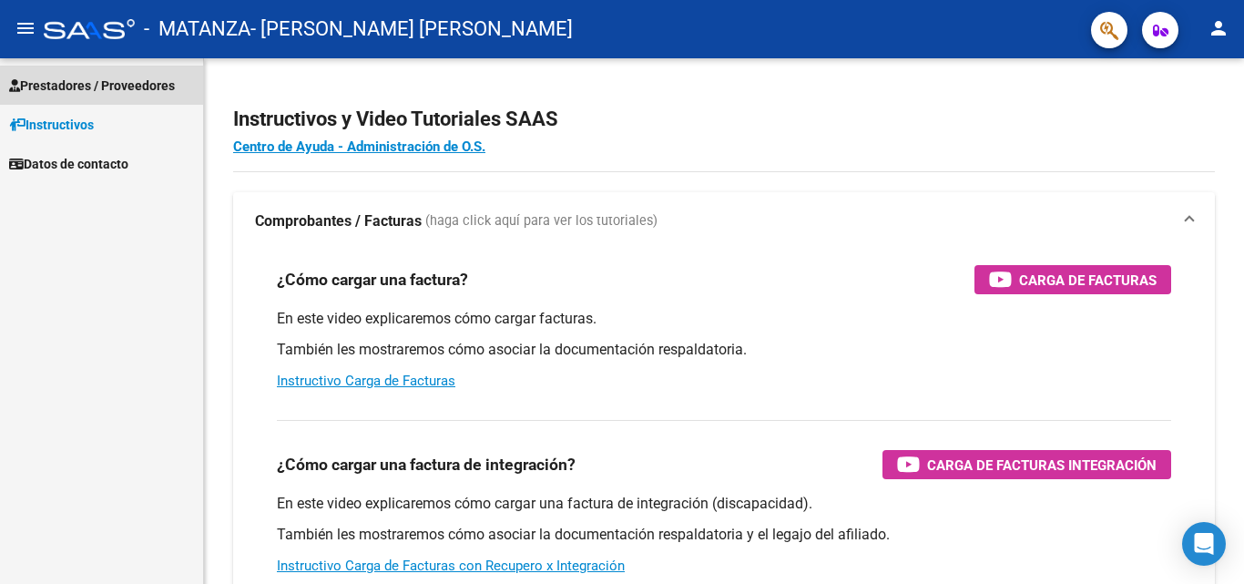
click at [74, 84] on span "Prestadores / Proveedores" at bounding box center [92, 86] width 166 height 20
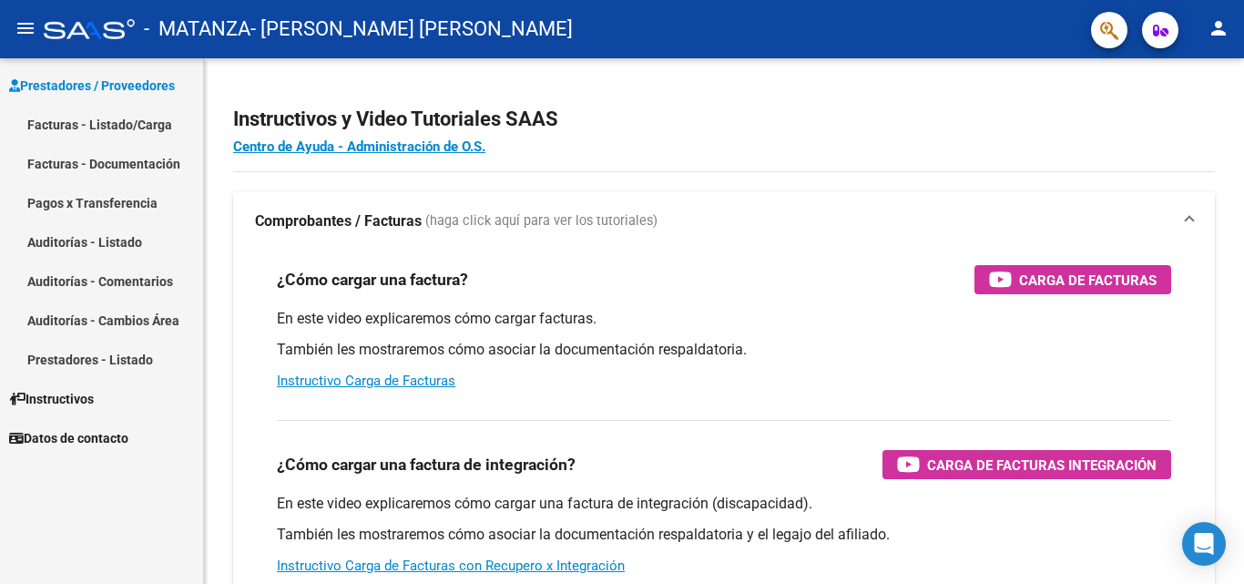
click at [83, 122] on link "Facturas - Listado/Carga" at bounding box center [101, 124] width 203 height 39
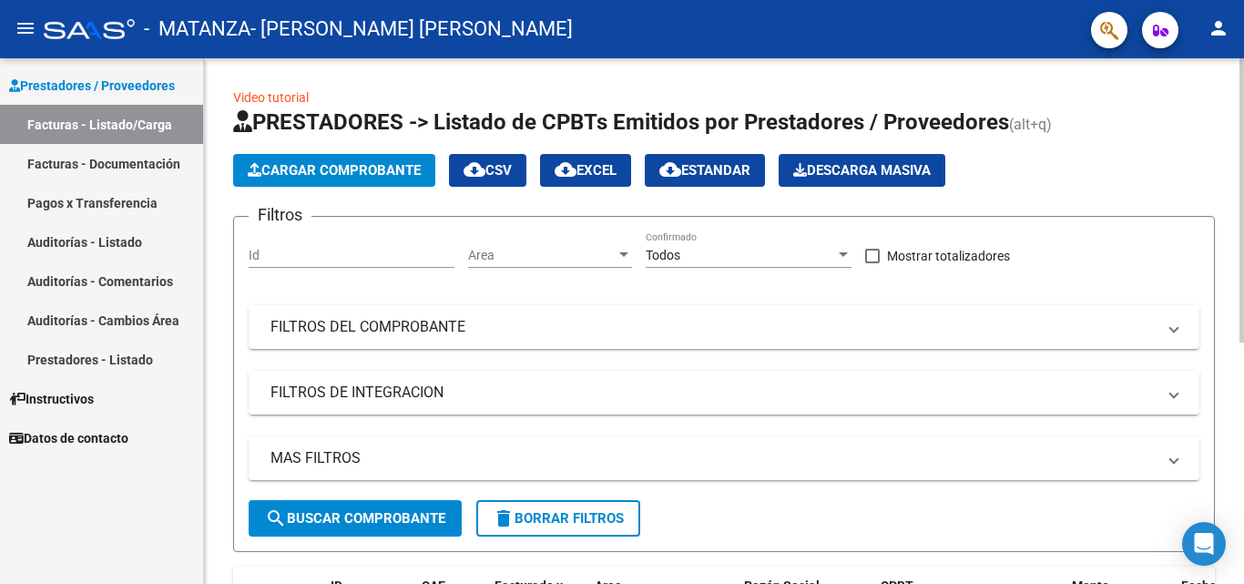
click at [282, 170] on span "Cargar Comprobante" at bounding box center [334, 170] width 173 height 16
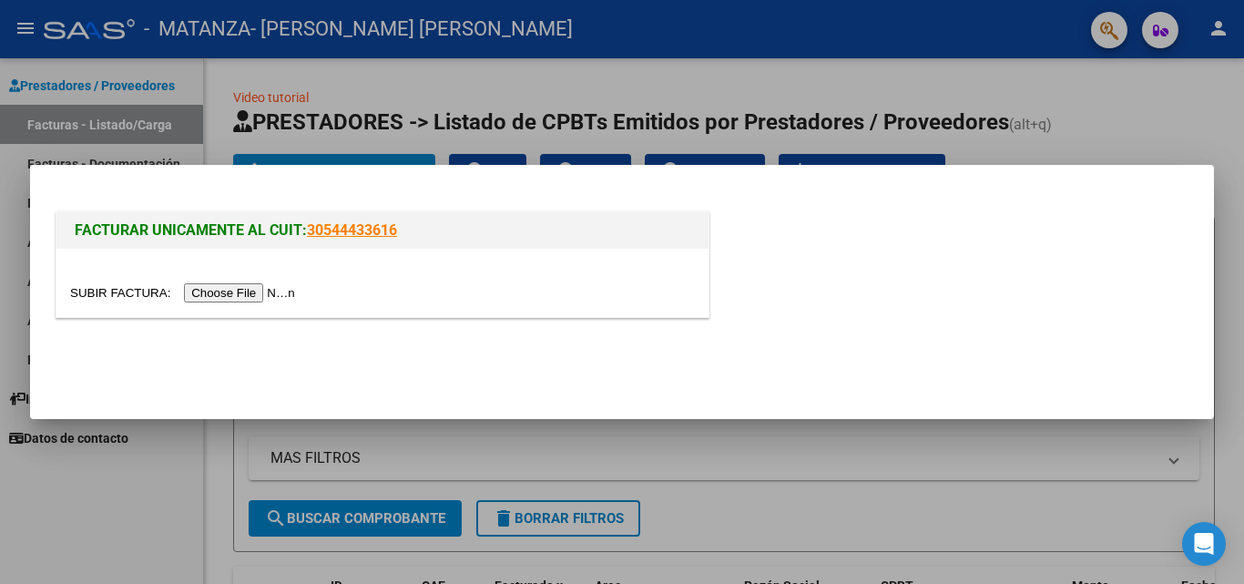
click at [261, 292] on input "file" at bounding box center [185, 292] width 230 height 19
click at [248, 298] on input "file" at bounding box center [185, 292] width 230 height 19
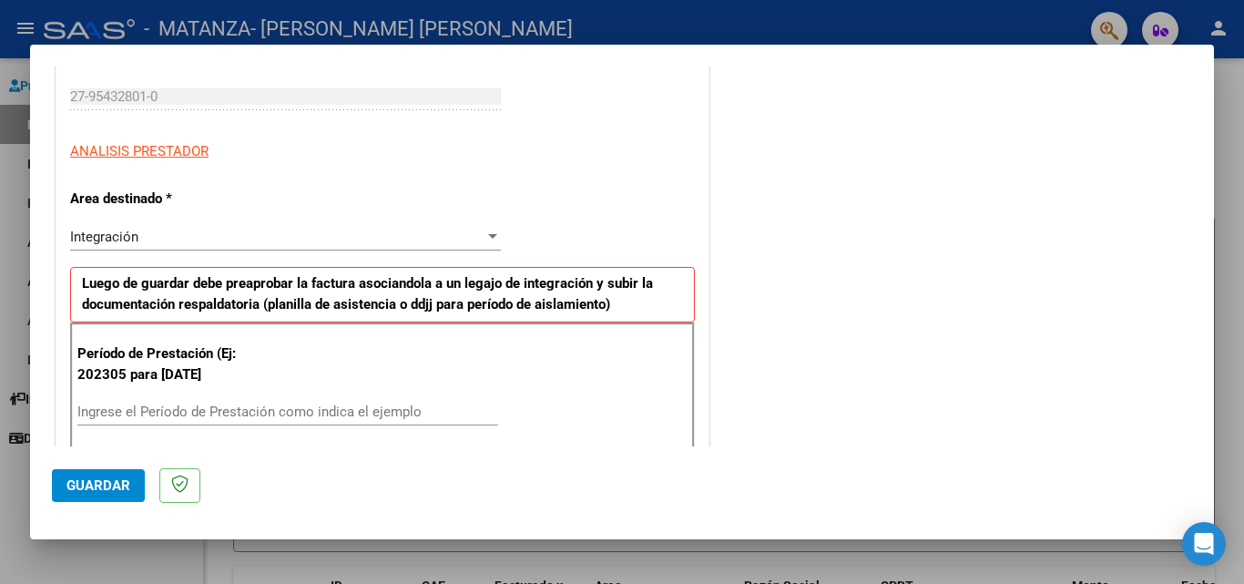
scroll to position [364, 0]
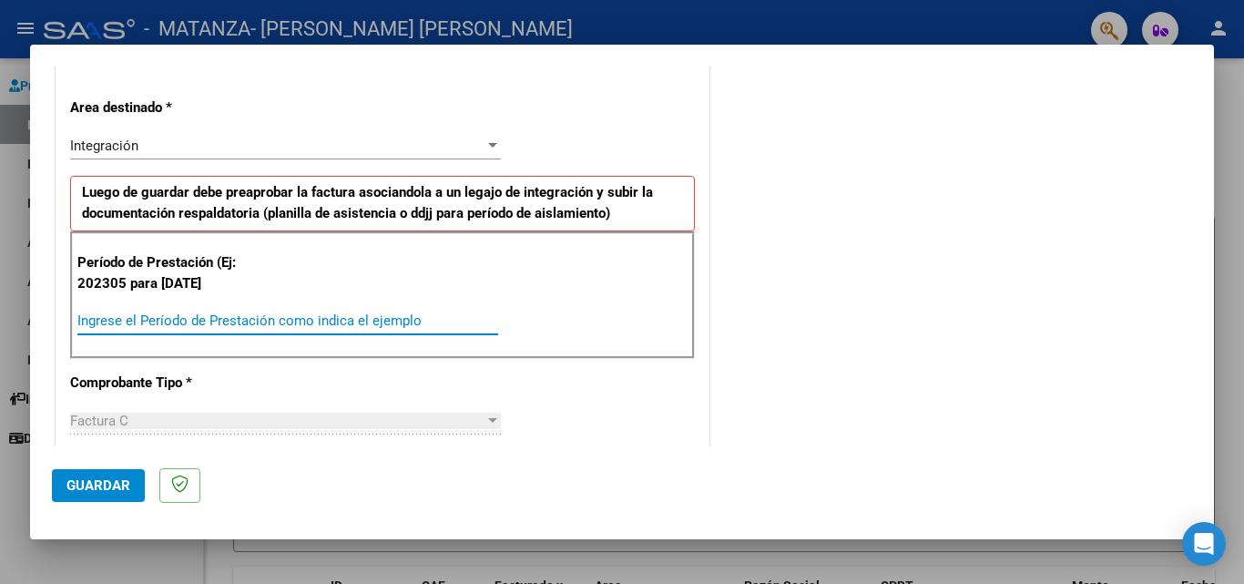
click at [327, 315] on input "Ingrese el Período de Prestación como indica el ejemplo" at bounding box center [287, 320] width 421 height 16
type input "202507"
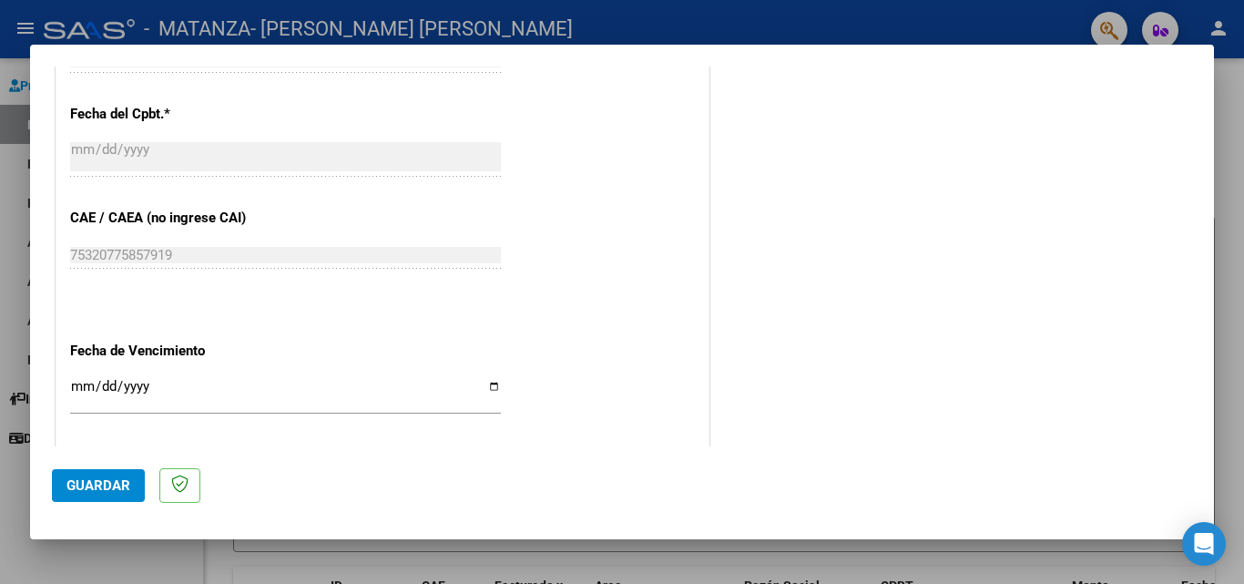
scroll to position [1093, 0]
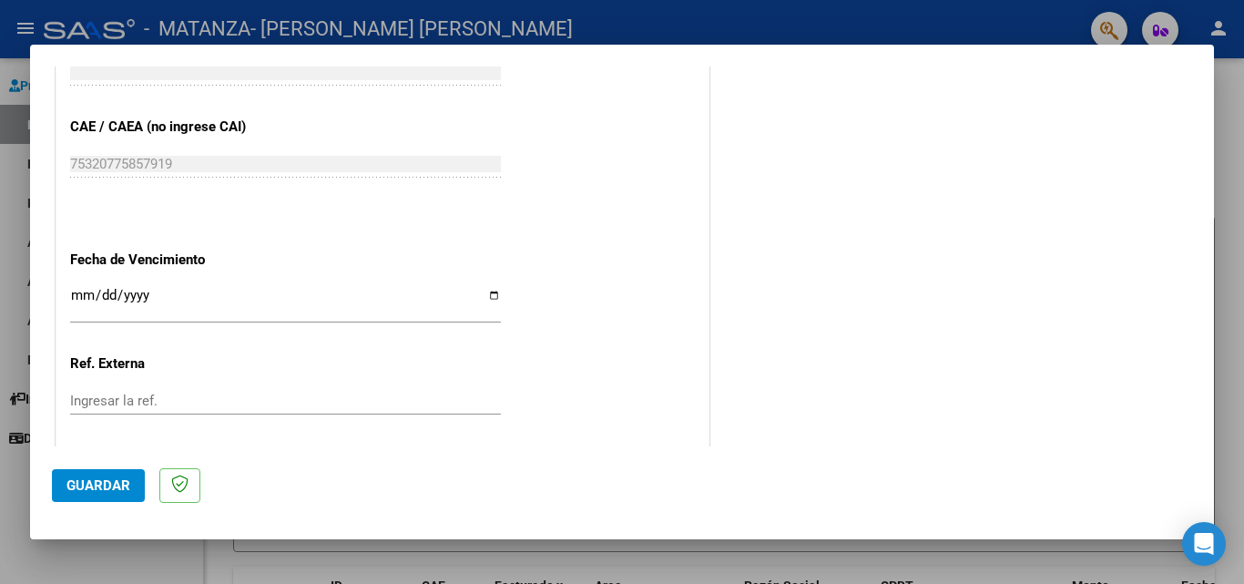
click at [485, 296] on input "Ingresar la fecha" at bounding box center [285, 302] width 431 height 29
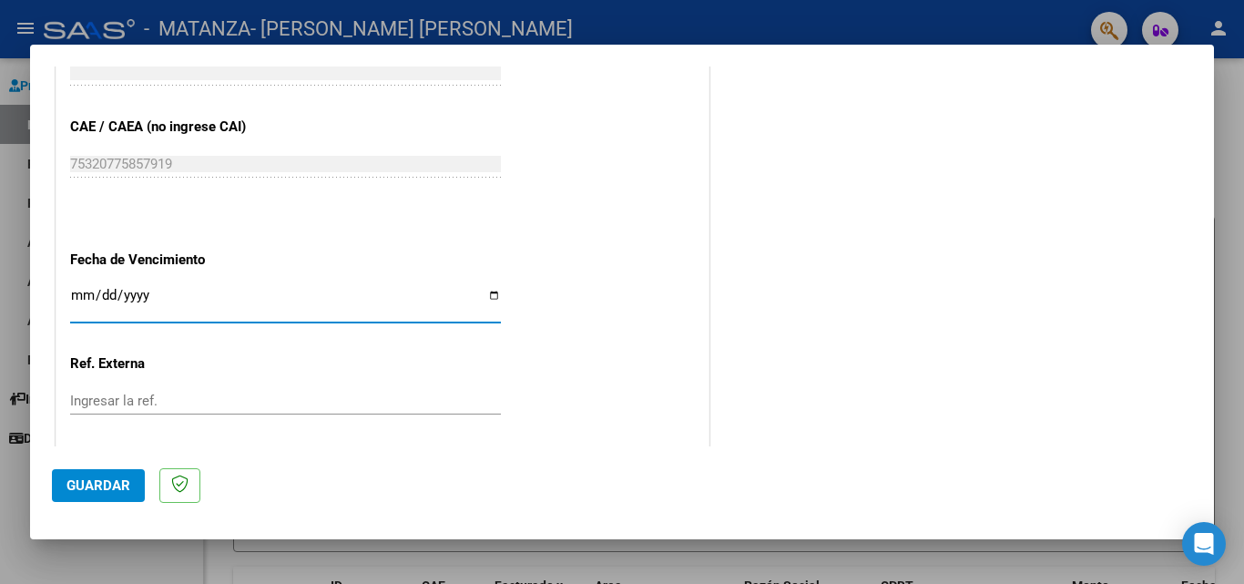
type input "[DATE]"
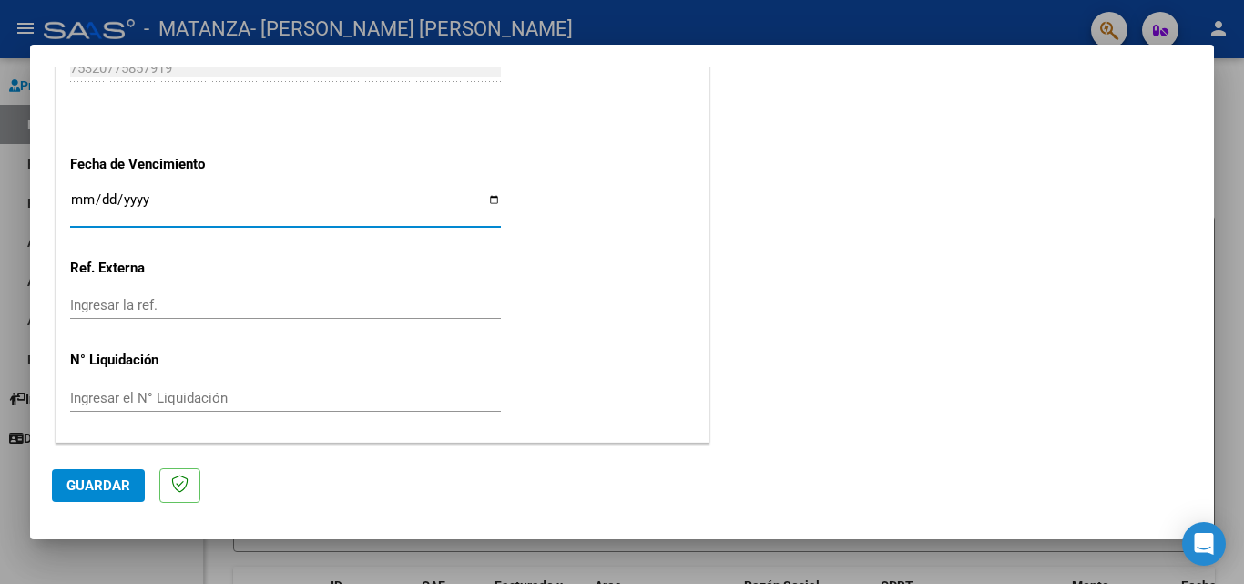
click at [108, 480] on span "Guardar" at bounding box center [99, 485] width 64 height 16
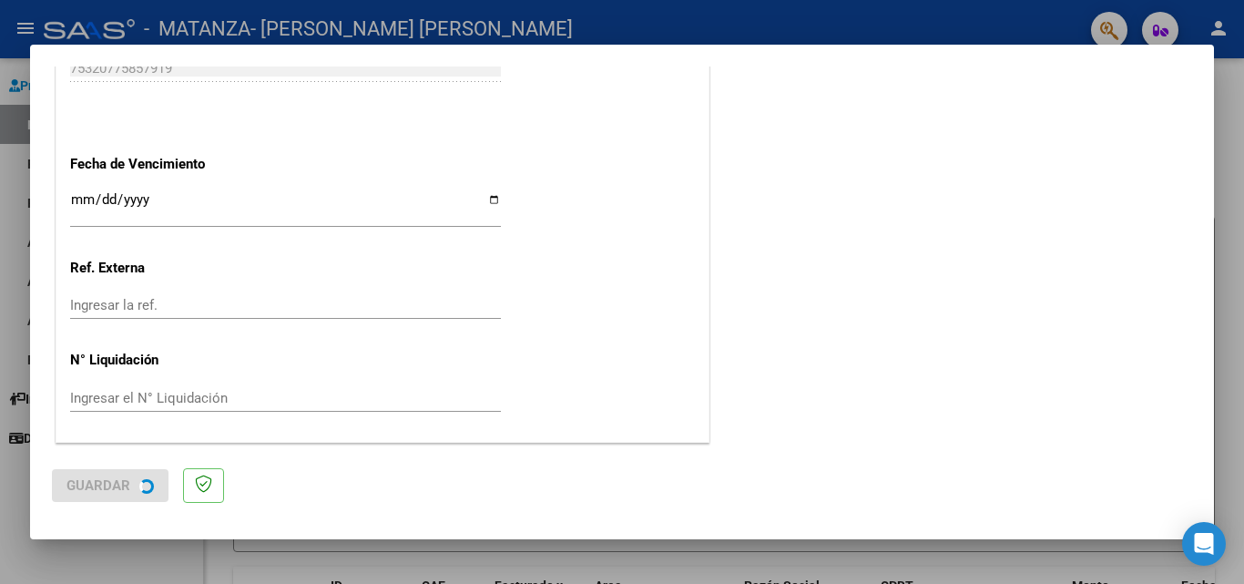
scroll to position [0, 0]
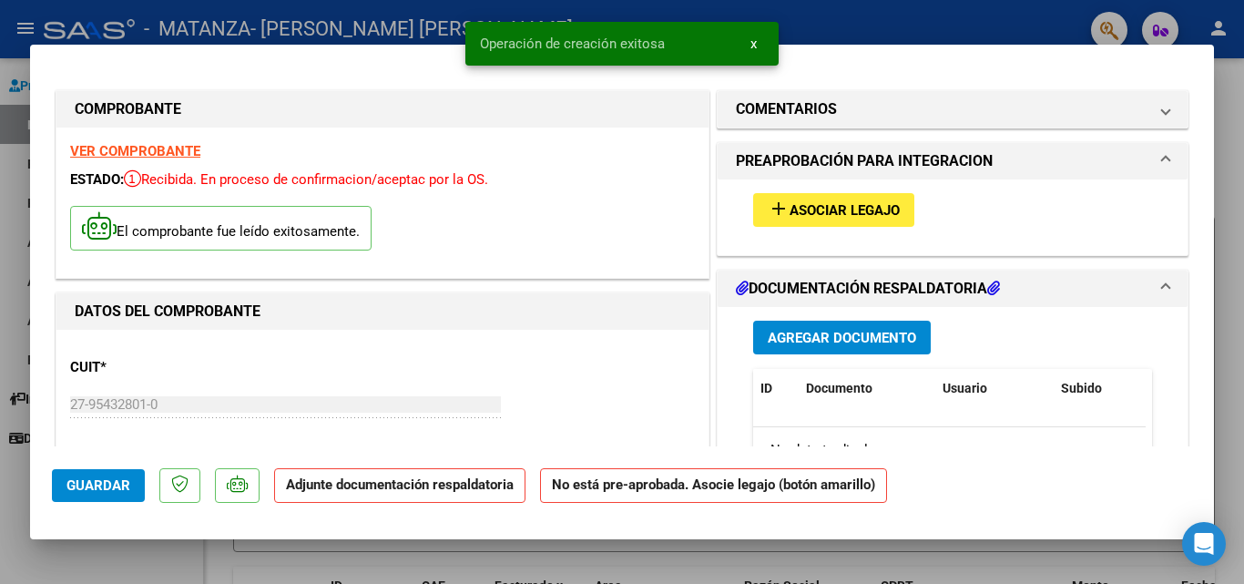
click at [822, 210] on span "Asociar Legajo" at bounding box center [845, 210] width 110 height 16
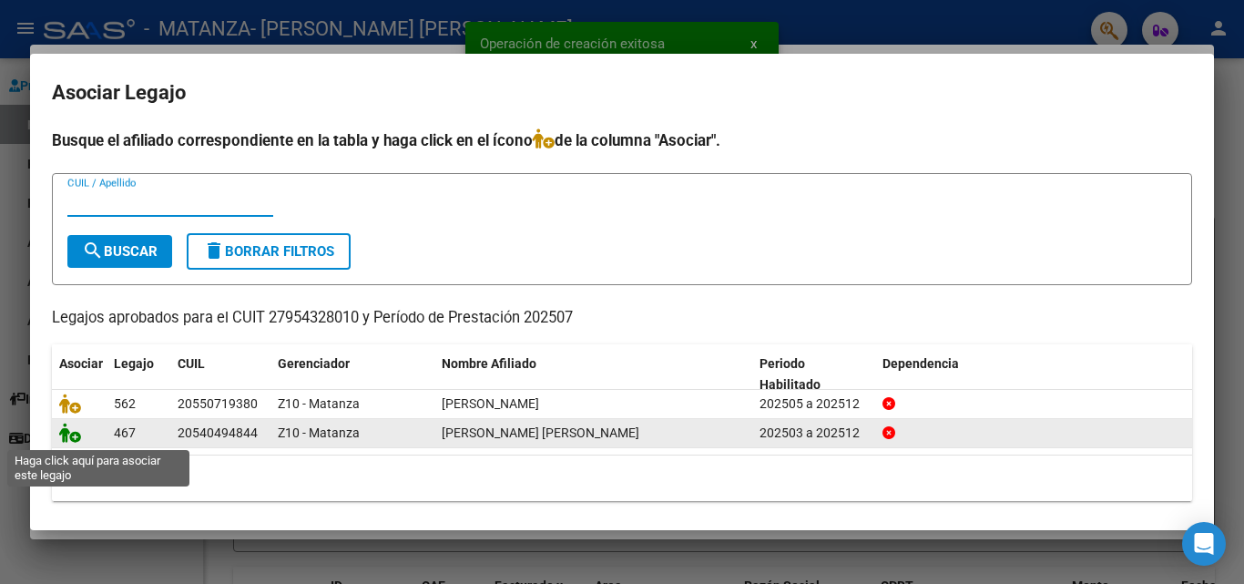
click at [67, 437] on icon at bounding box center [70, 433] width 22 height 20
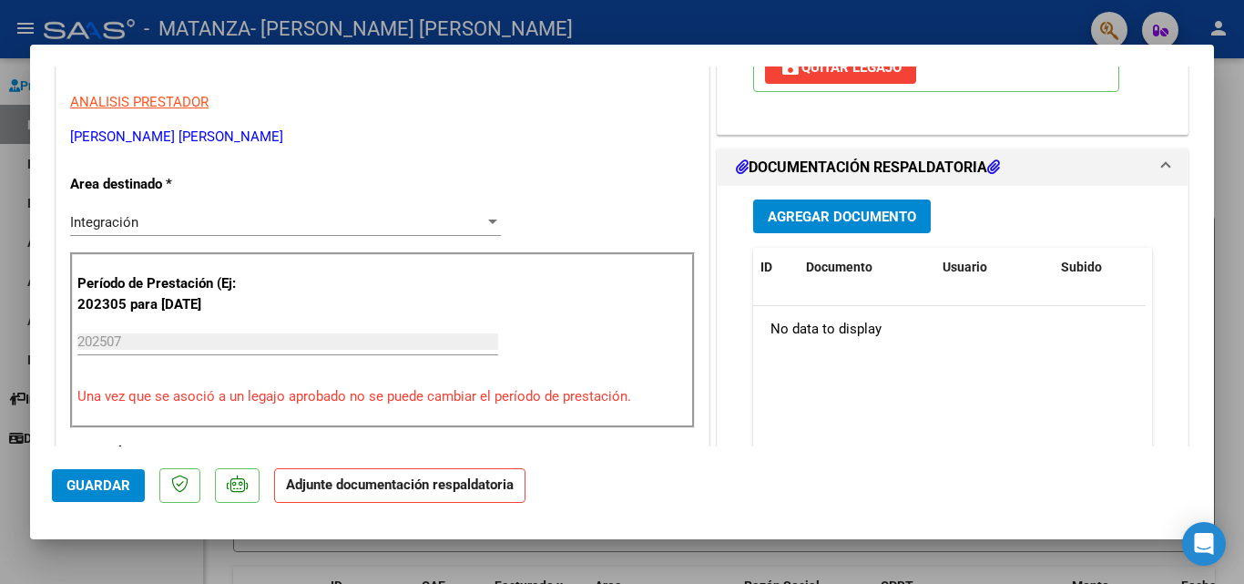
scroll to position [364, 0]
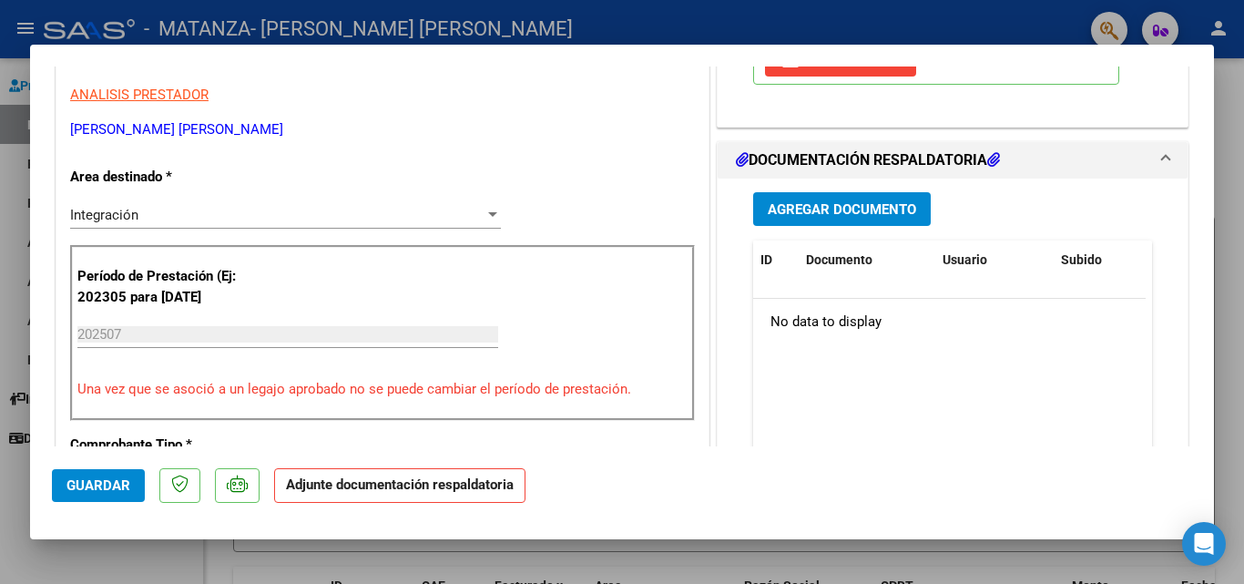
click at [896, 210] on span "Agregar Documento" at bounding box center [842, 209] width 149 height 16
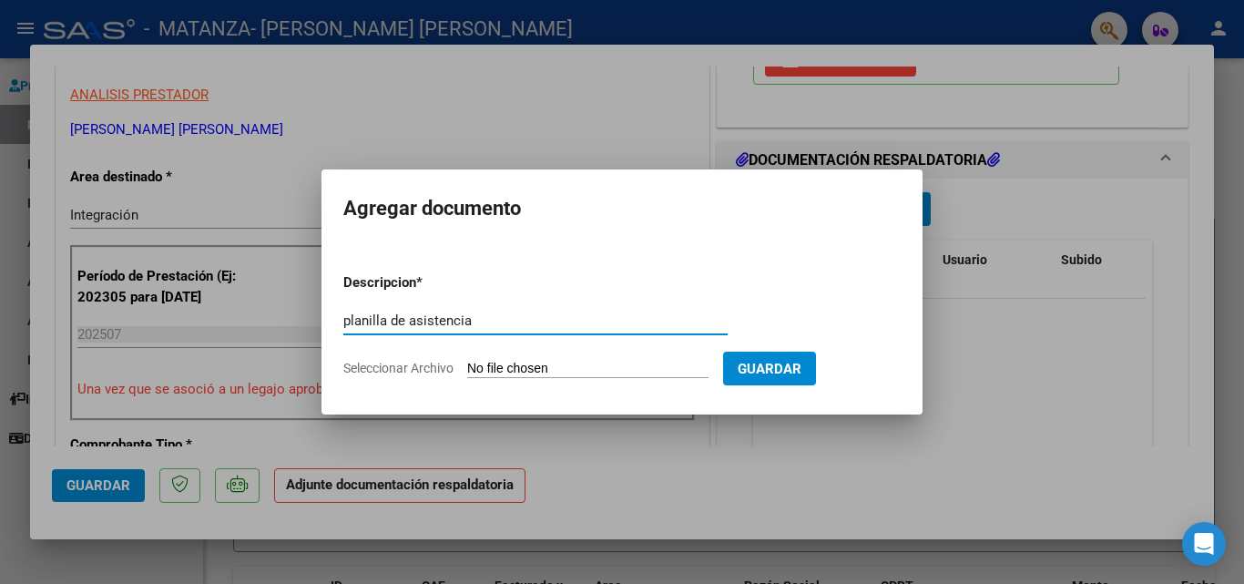
type input "planilla de asistencia"
click at [594, 365] on input "Seleccionar Archivo" at bounding box center [587, 369] width 241 height 17
type input "C:\fakepath\20250810_200832.pdf"
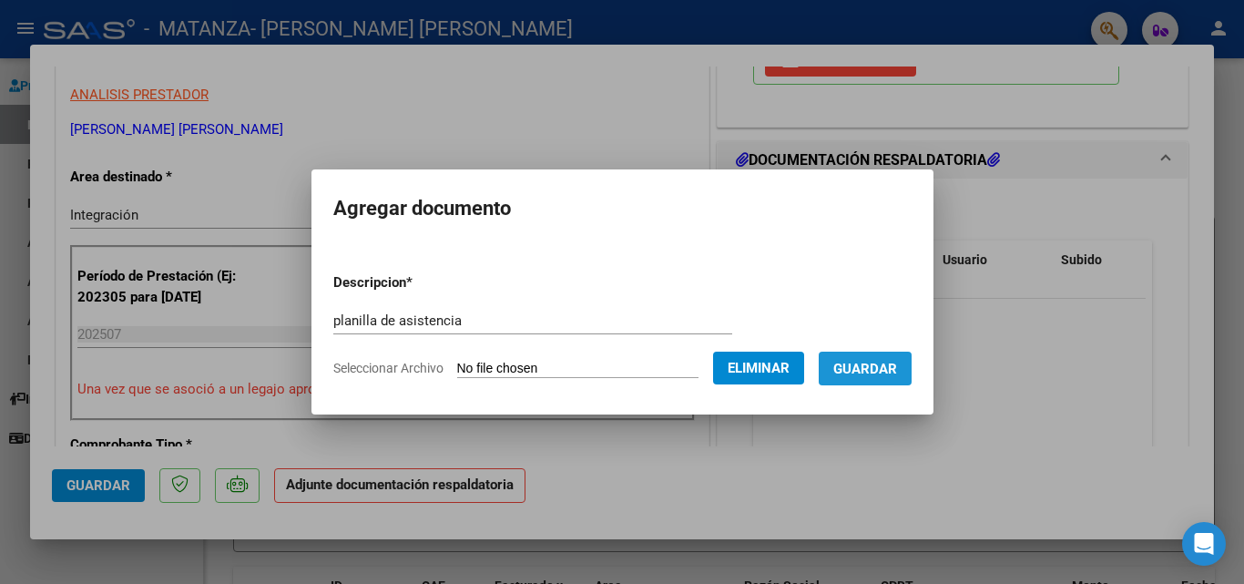
click at [882, 374] on span "Guardar" at bounding box center [866, 369] width 64 height 16
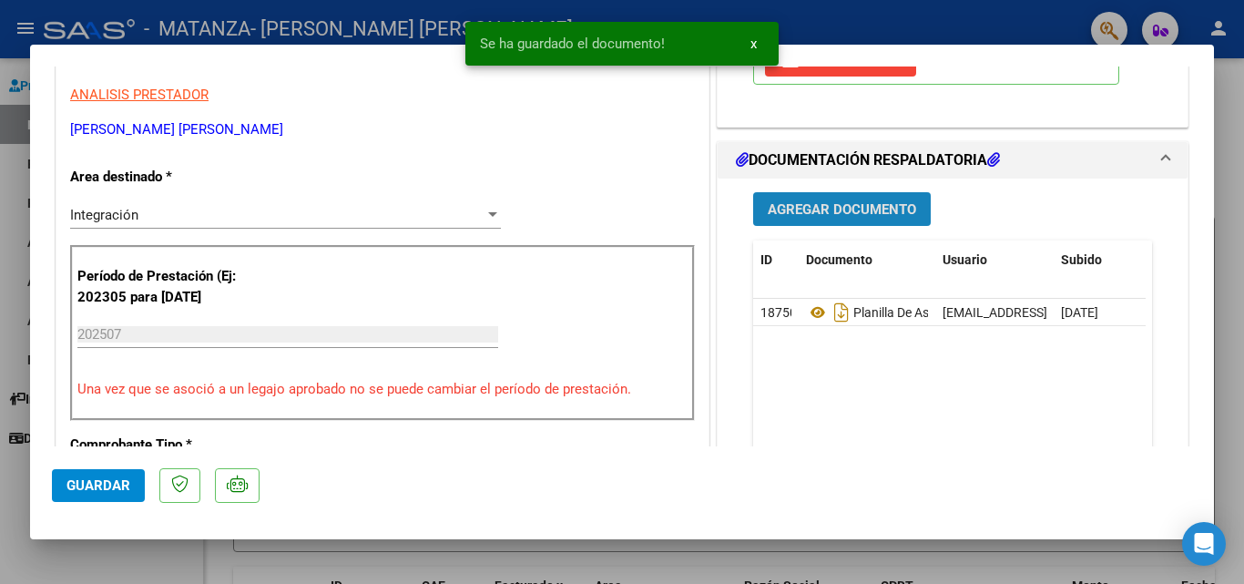
click at [811, 216] on span "Agregar Documento" at bounding box center [842, 209] width 149 height 16
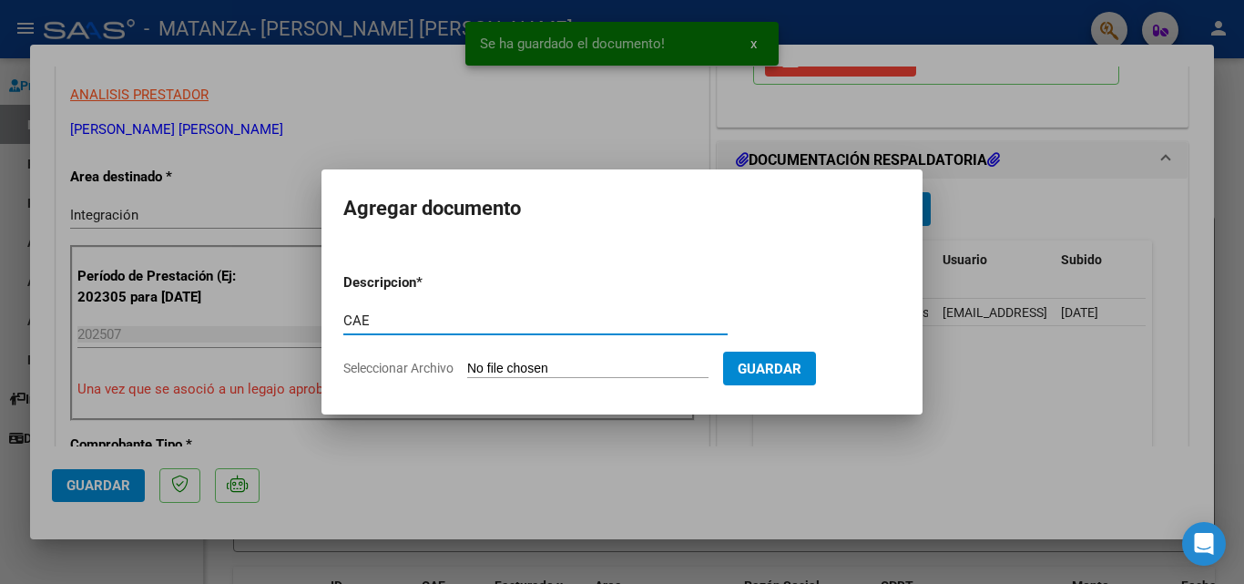
type input "CAE"
click at [621, 367] on input "Seleccionar Archivo" at bounding box center [587, 369] width 241 height 17
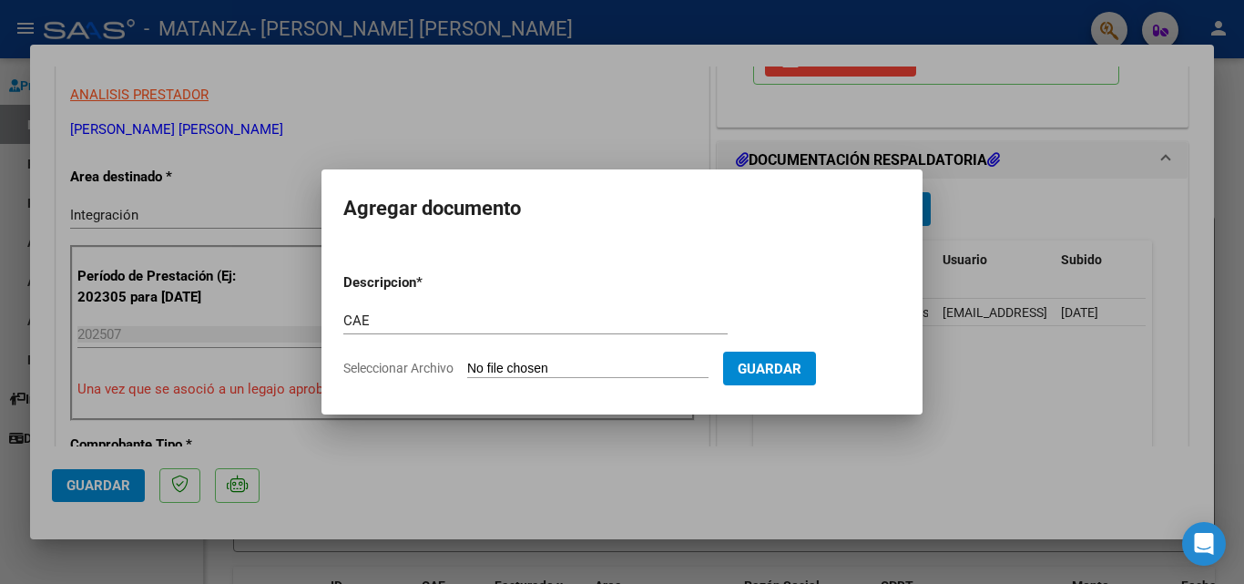
type input "C:\fakepath\Constatación de Comprobantes _ AFIP D.pdf"
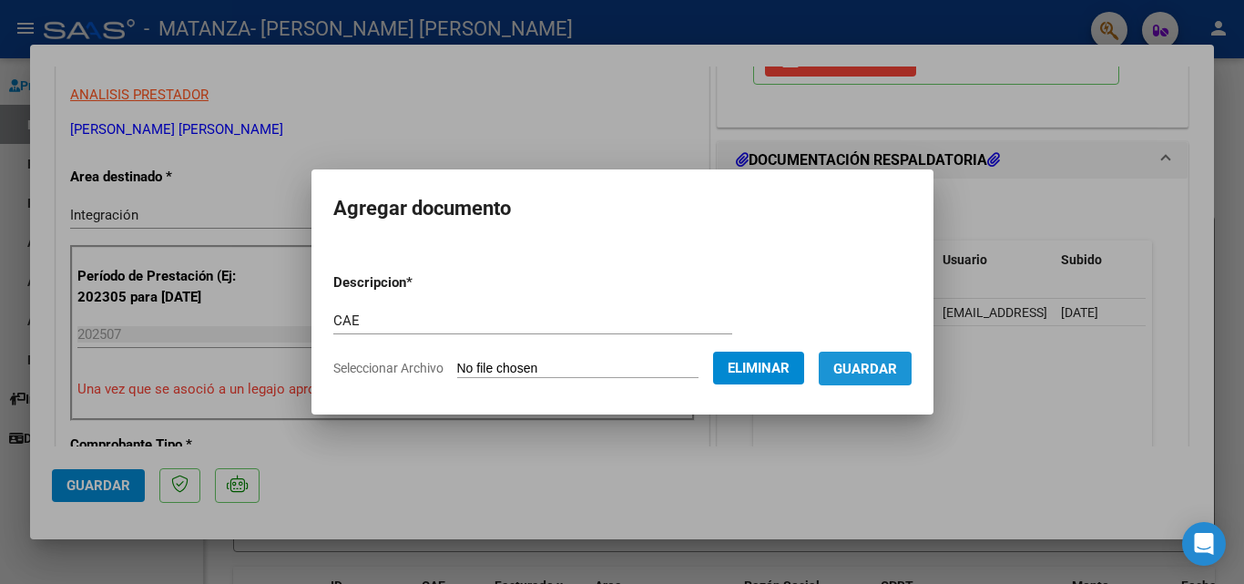
click at [881, 375] on span "Guardar" at bounding box center [866, 369] width 64 height 16
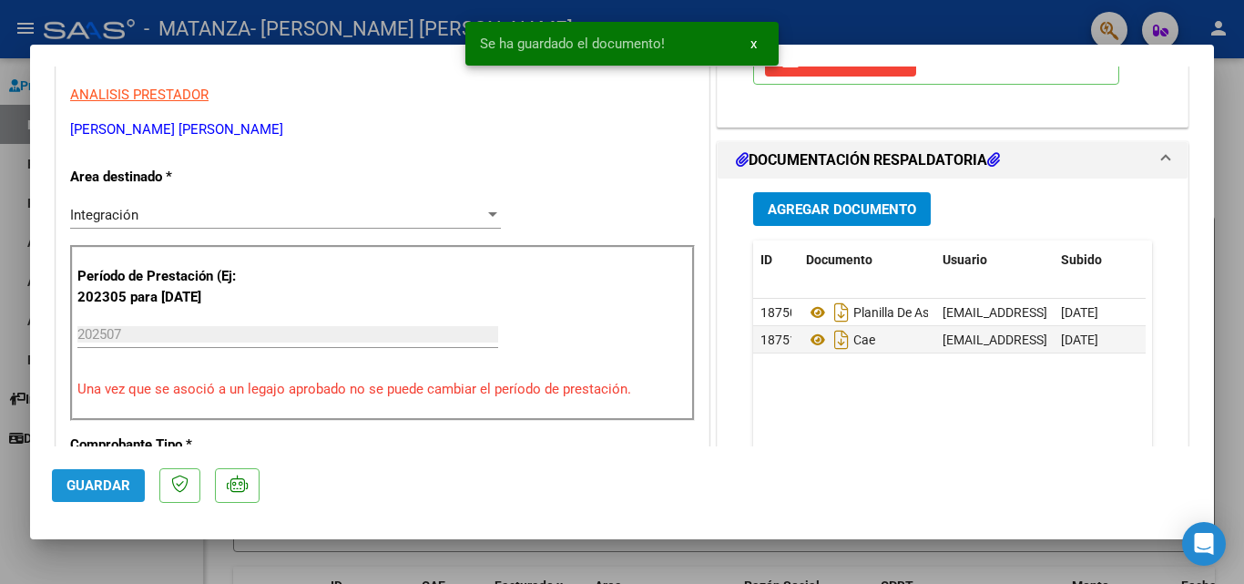
click at [90, 480] on span "Guardar" at bounding box center [99, 485] width 64 height 16
click at [0, 364] on div at bounding box center [622, 292] width 1244 height 584
type input "$ 0,00"
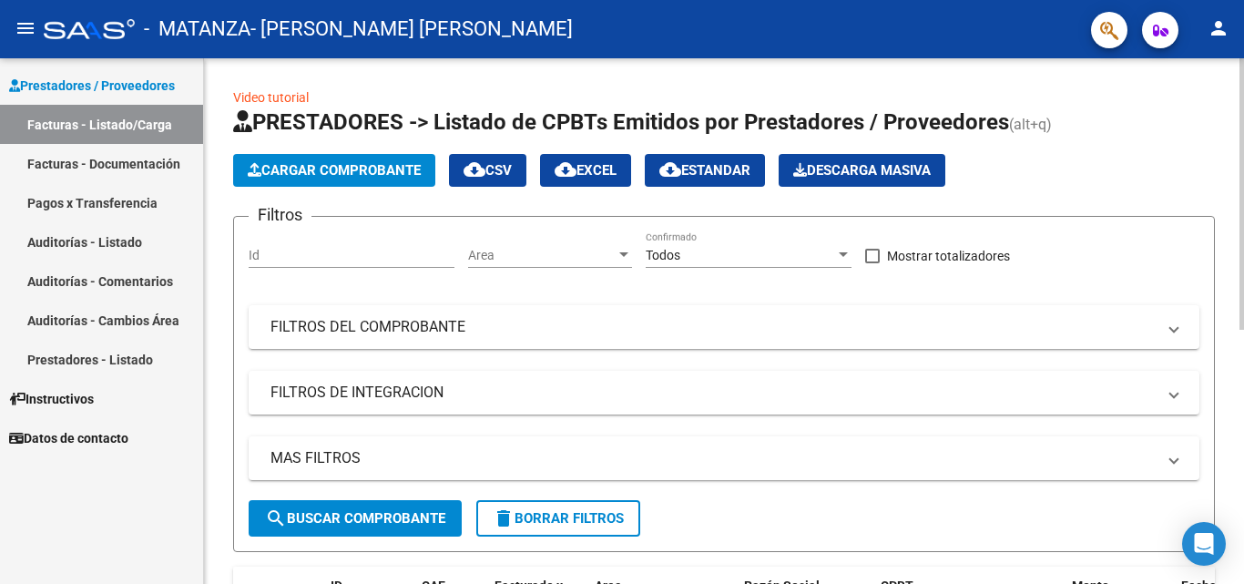
click at [341, 163] on span "Cargar Comprobante" at bounding box center [334, 170] width 173 height 16
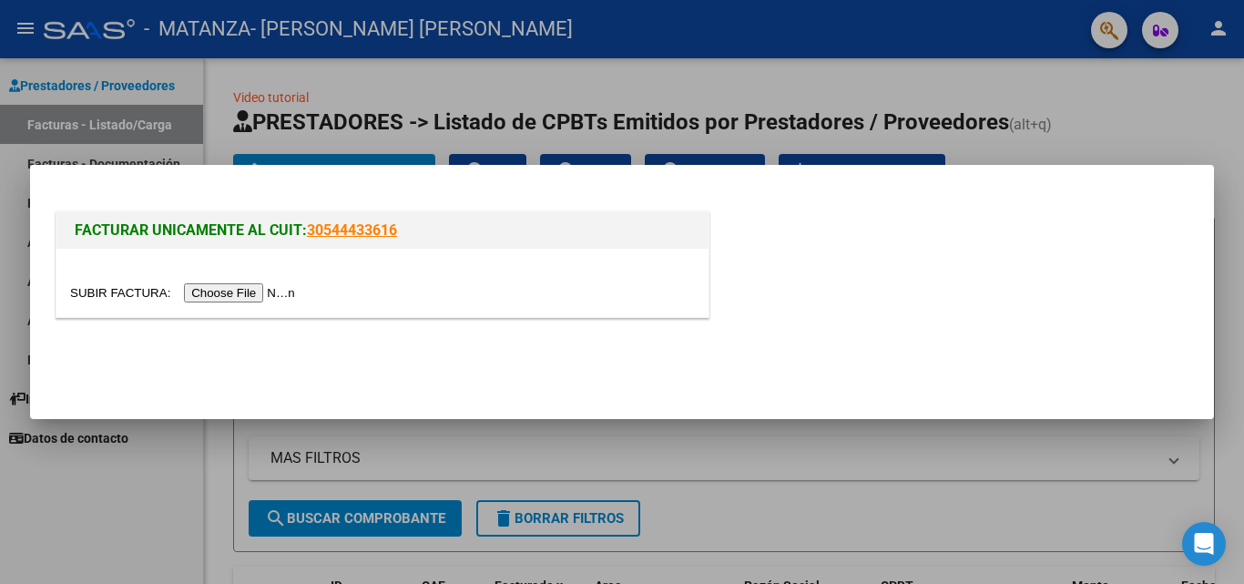
click at [284, 291] on input "file" at bounding box center [185, 292] width 230 height 19
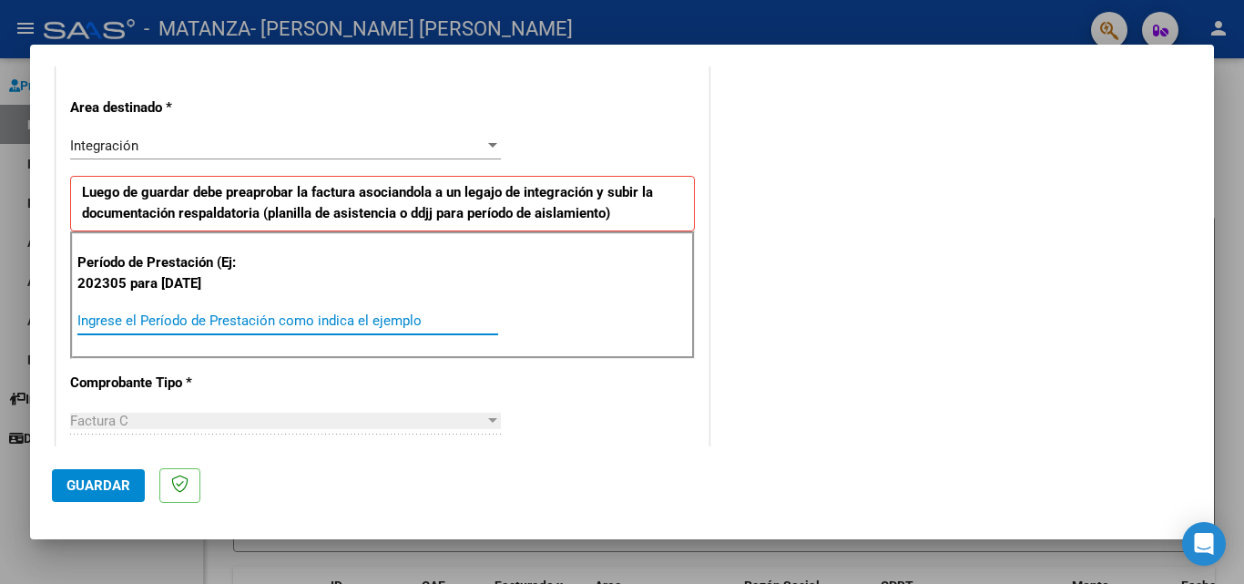
click at [246, 322] on input "Ingrese el Período de Prestación como indica el ejemplo" at bounding box center [287, 320] width 421 height 16
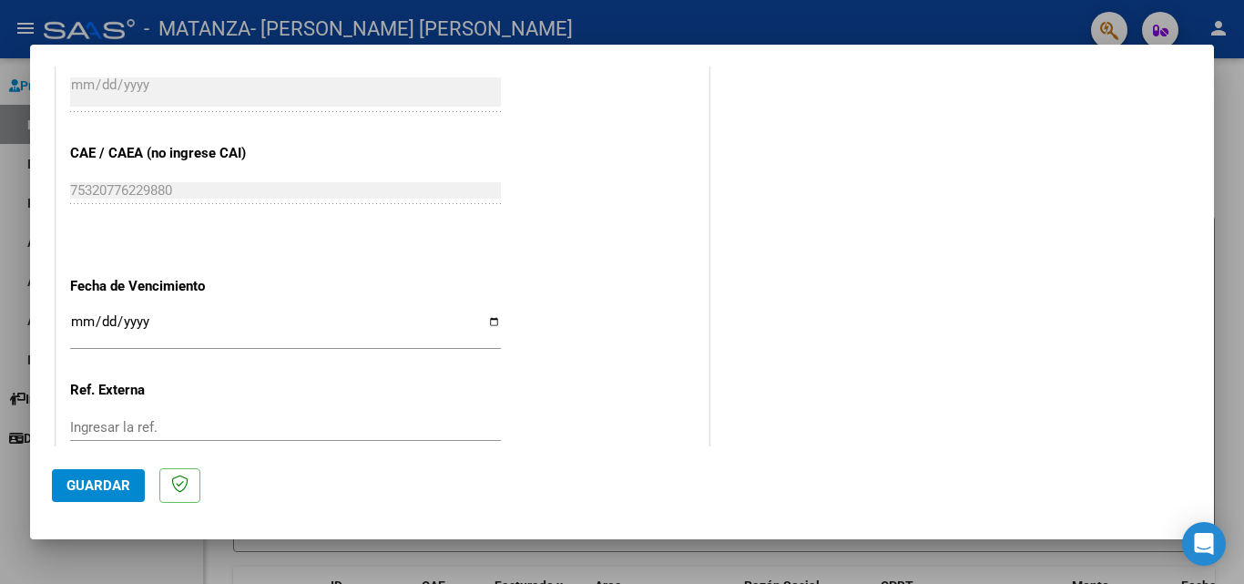
scroll to position [1189, 0]
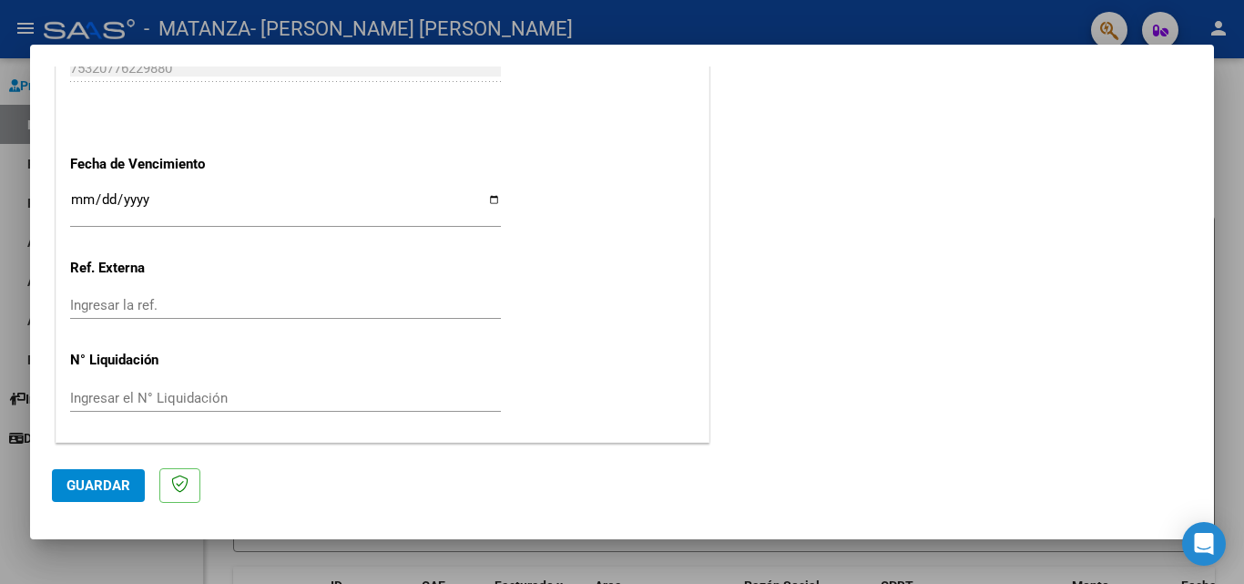
type input "202507"
click at [485, 201] on input "Ingresar la fecha" at bounding box center [285, 206] width 431 height 29
type input "[DATE]"
click at [84, 485] on span "Guardar" at bounding box center [99, 485] width 64 height 16
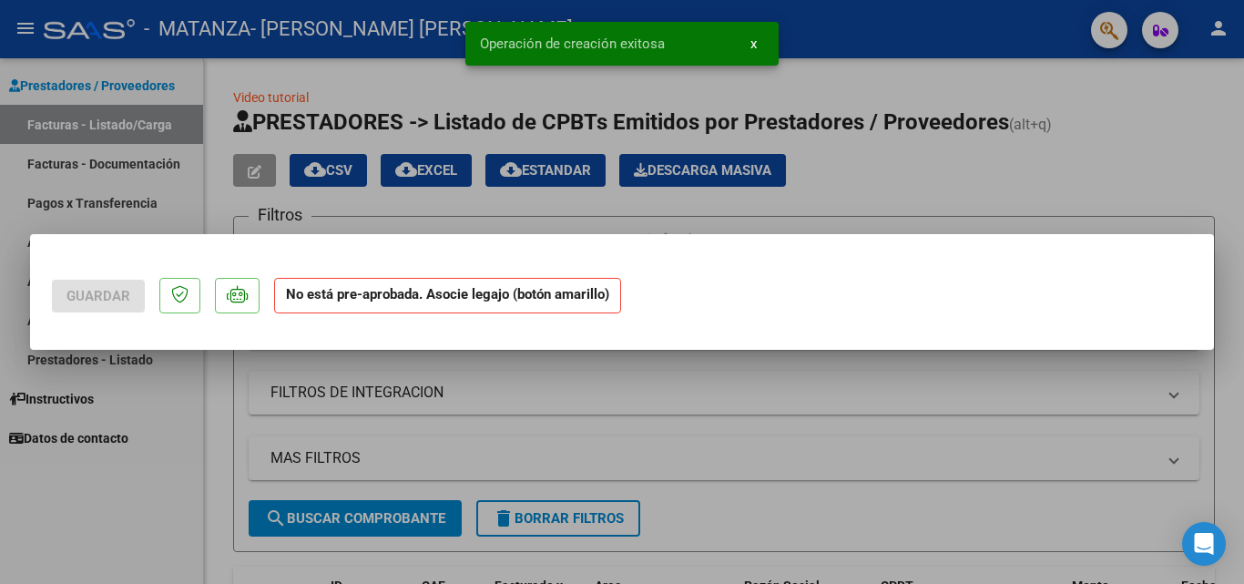
scroll to position [0, 0]
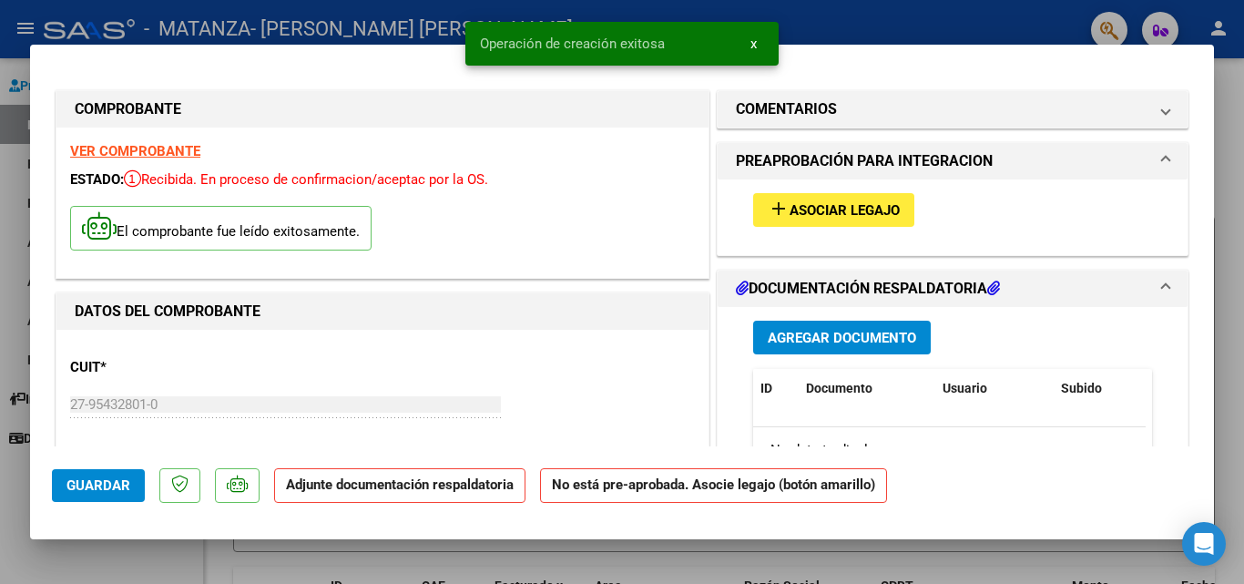
click at [803, 204] on span "Asociar Legajo" at bounding box center [845, 210] width 110 height 16
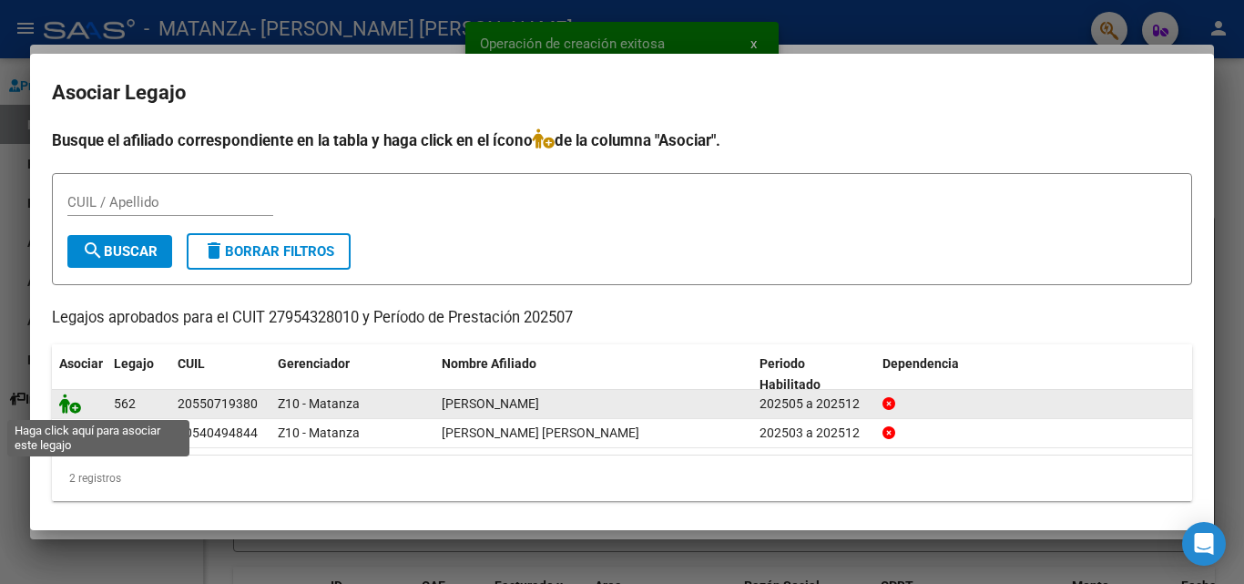
click at [65, 407] on icon at bounding box center [70, 404] width 22 height 20
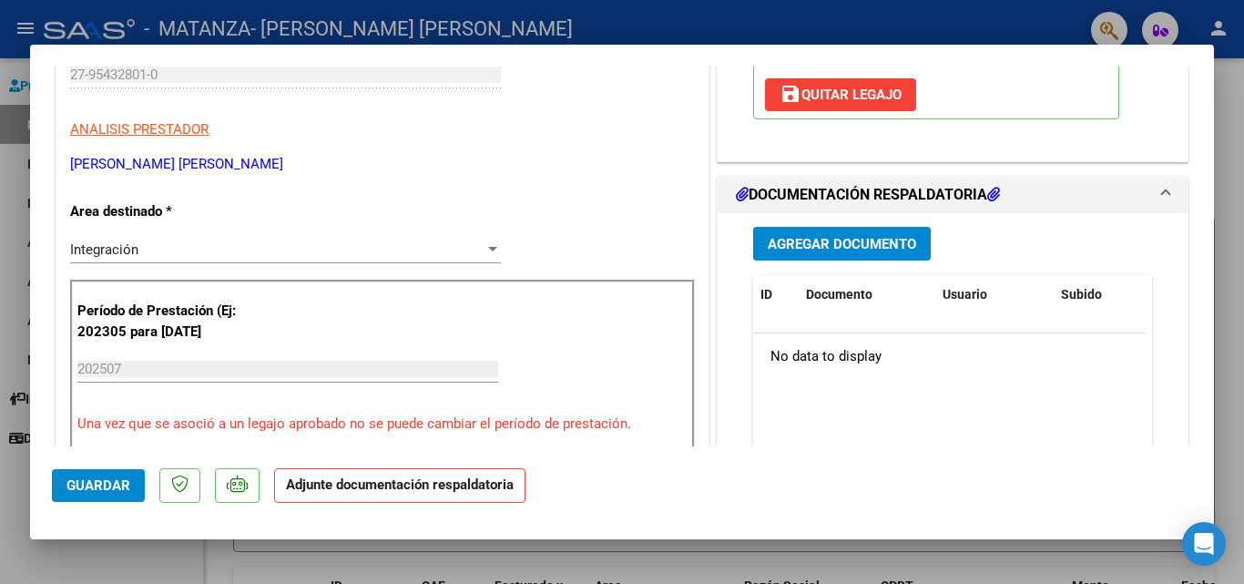
scroll to position [364, 0]
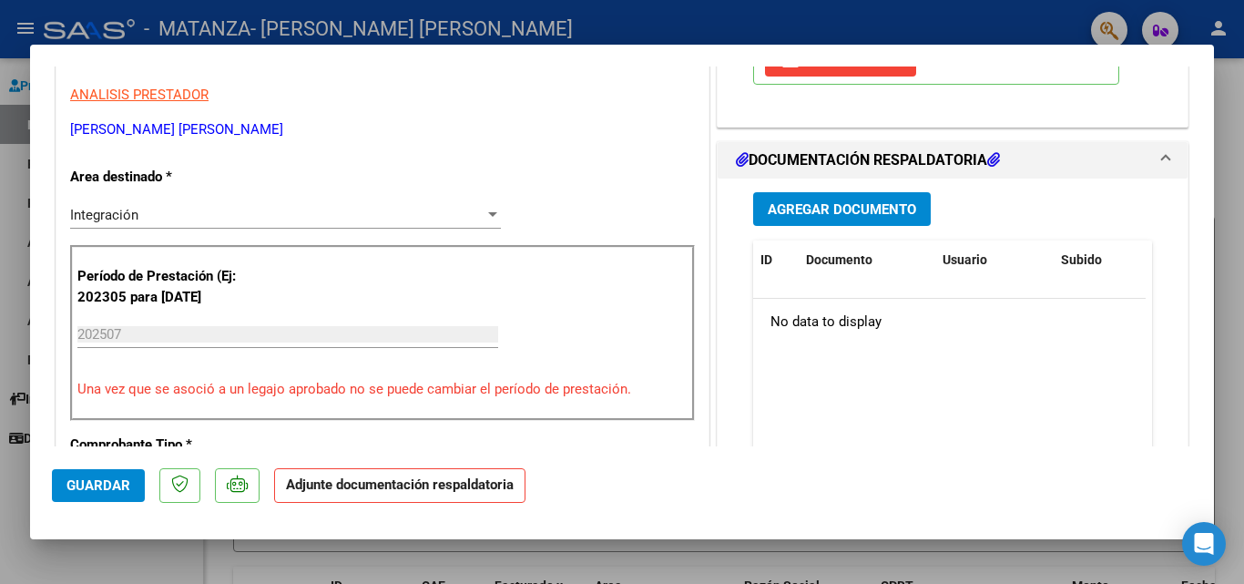
click at [840, 204] on span "Agregar Documento" at bounding box center [842, 209] width 149 height 16
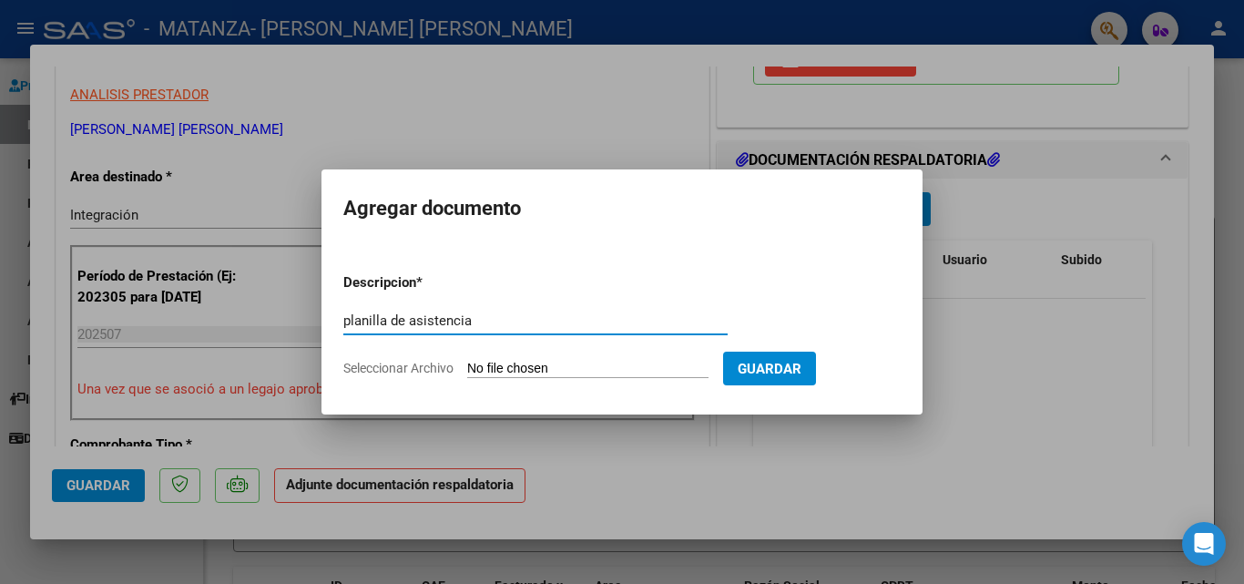
type input "planilla de asistencia"
click at [569, 367] on input "Seleccionar Archivo" at bounding box center [587, 369] width 241 height 17
type input "C:\fakepath\20250810_203506.pdf"
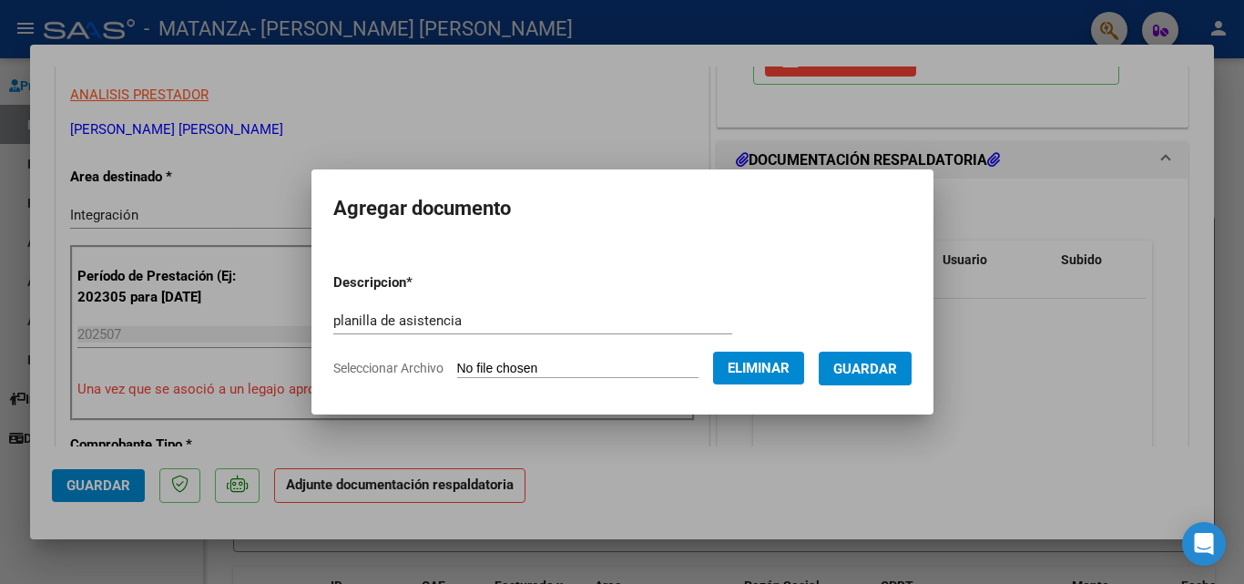
click at [881, 373] on span "Guardar" at bounding box center [866, 369] width 64 height 16
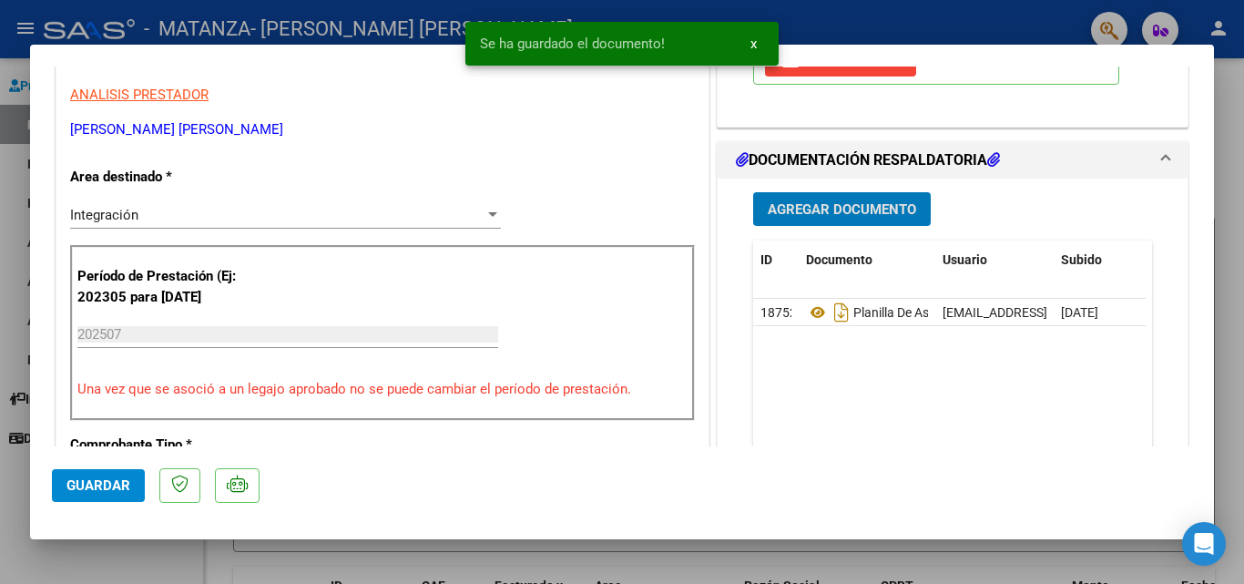
click at [814, 209] on span "Agregar Documento" at bounding box center [842, 209] width 149 height 16
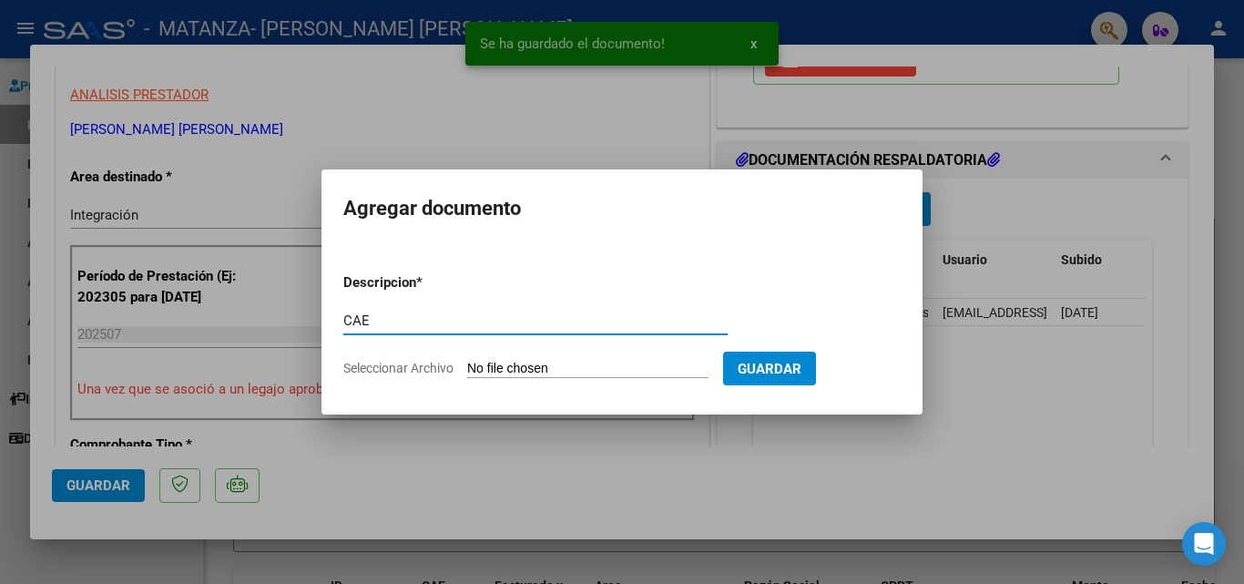
type input "CAE"
click at [537, 365] on input "Seleccionar Archivo" at bounding box center [587, 369] width 241 height 17
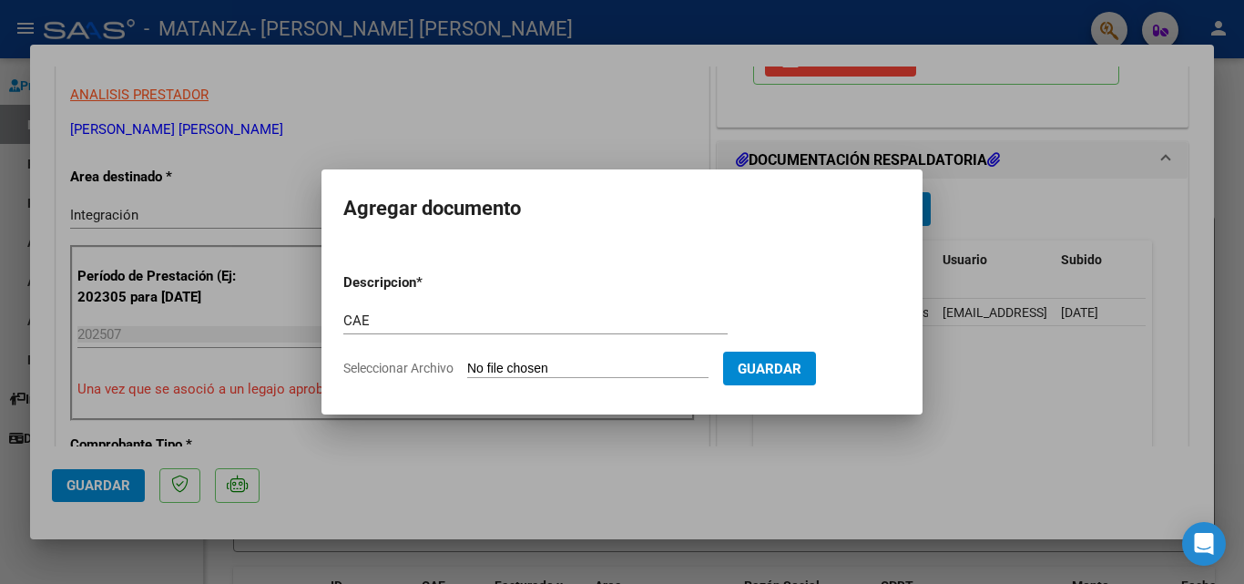
type input "C:\fakepath\Constatación de Comprobantes _ AFIP L.pdf"
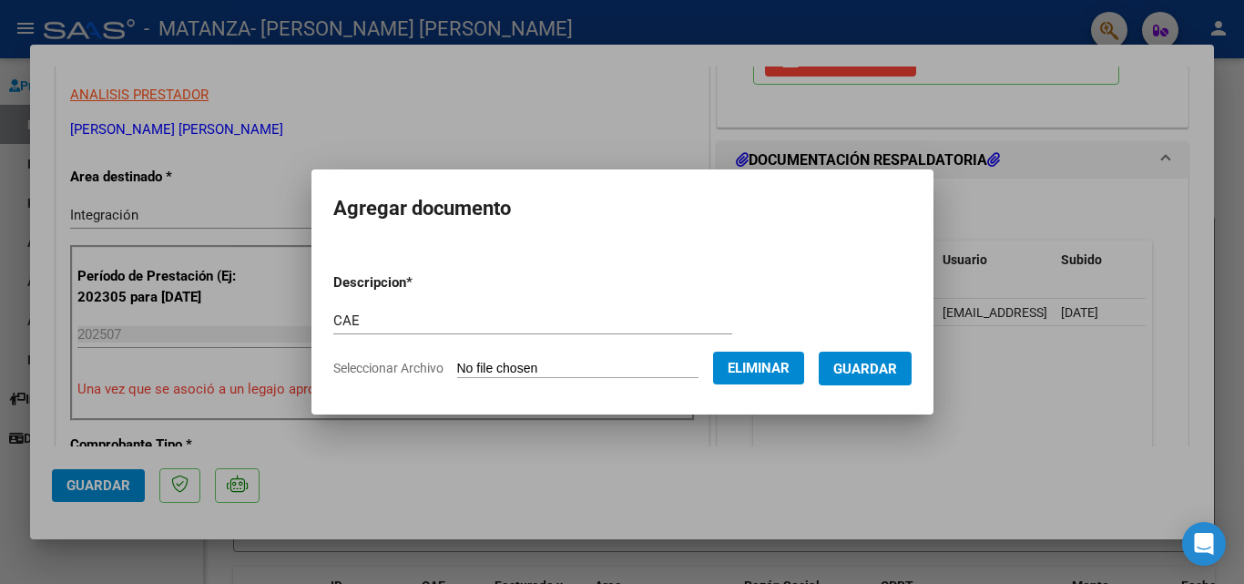
click at [881, 362] on span "Guardar" at bounding box center [866, 369] width 64 height 16
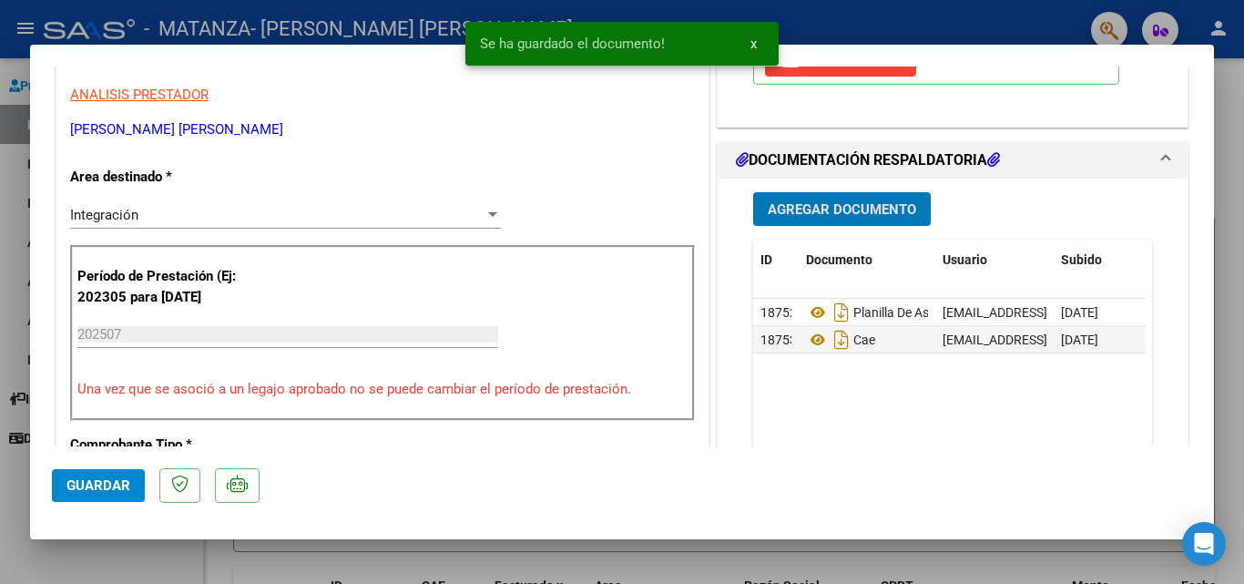
click at [95, 485] on span "Guardar" at bounding box center [99, 485] width 64 height 16
click at [0, 460] on div at bounding box center [622, 292] width 1244 height 584
type input "$ 0,00"
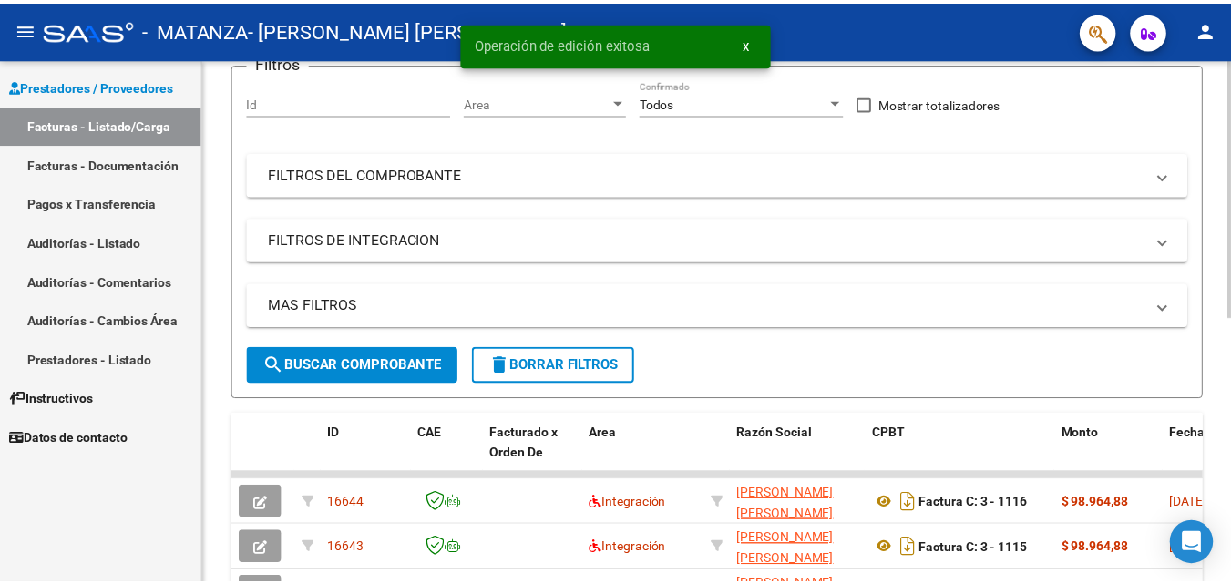
scroll to position [182, 0]
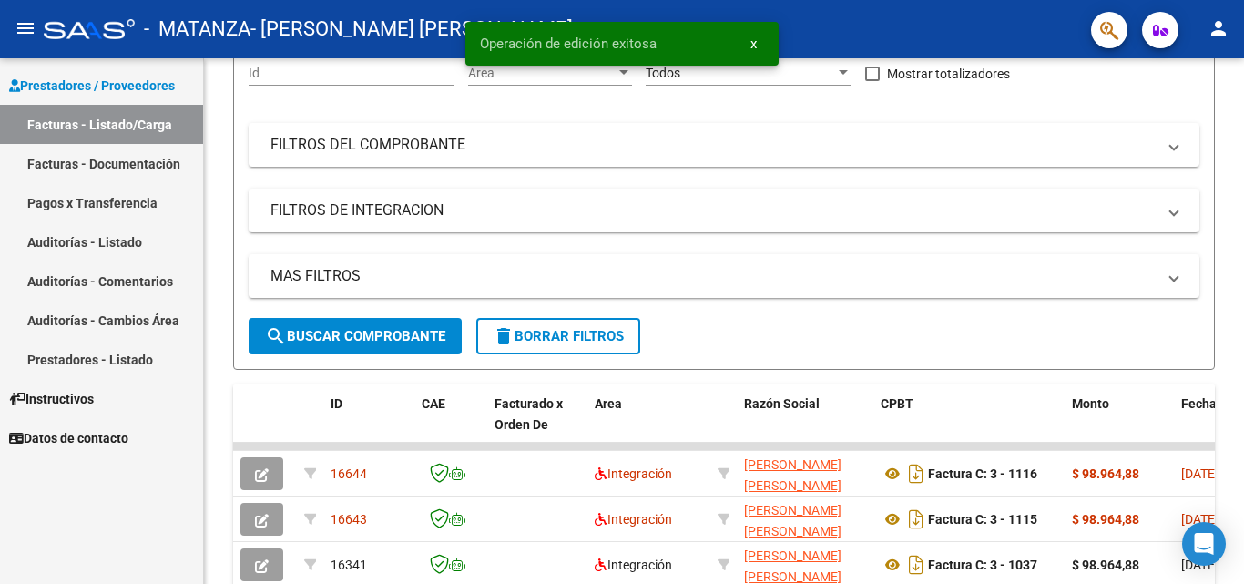
click at [1214, 32] on mat-icon "person" at bounding box center [1219, 28] width 22 height 22
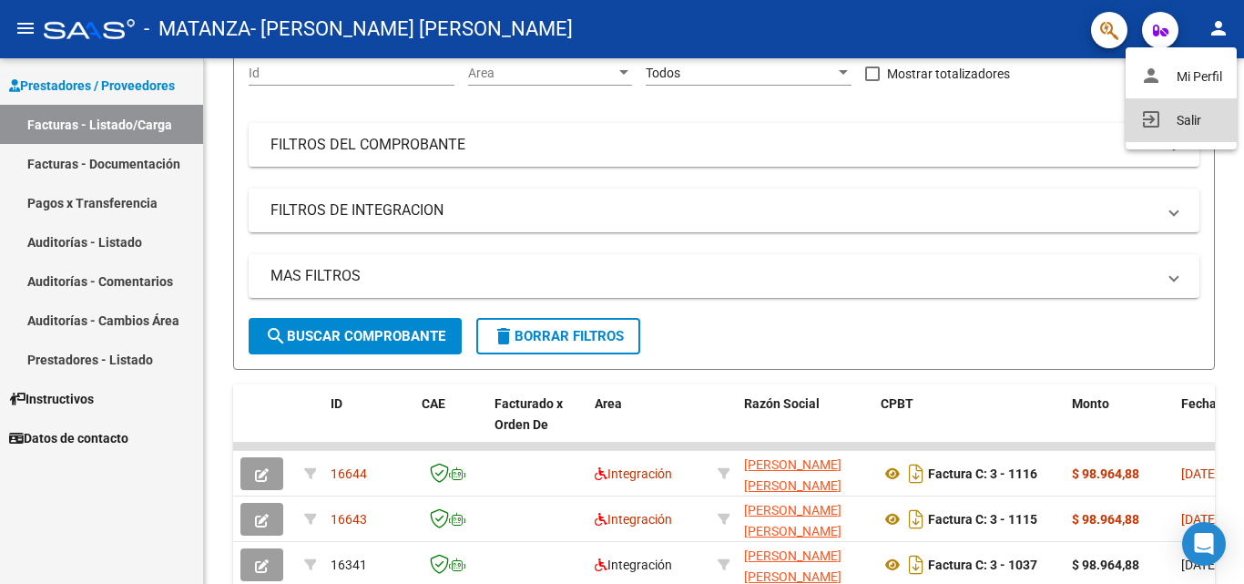
click at [1199, 118] on button "exit_to_app Salir" at bounding box center [1181, 120] width 111 height 44
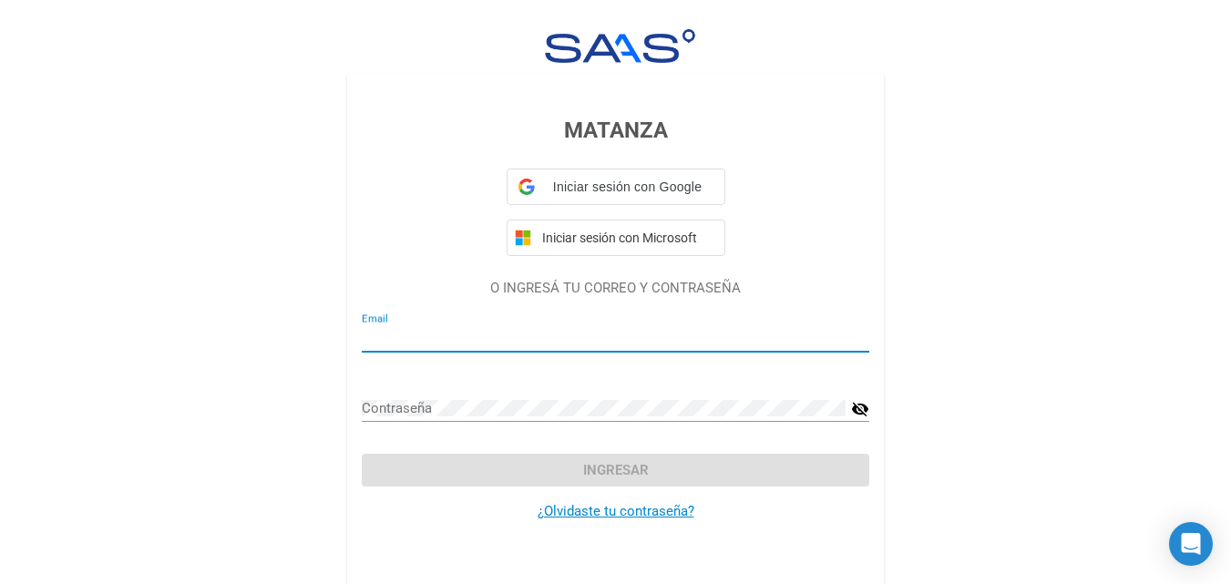
type input "[EMAIL_ADDRESS][DOMAIN_NAME]"
